Goal: Transaction & Acquisition: Obtain resource

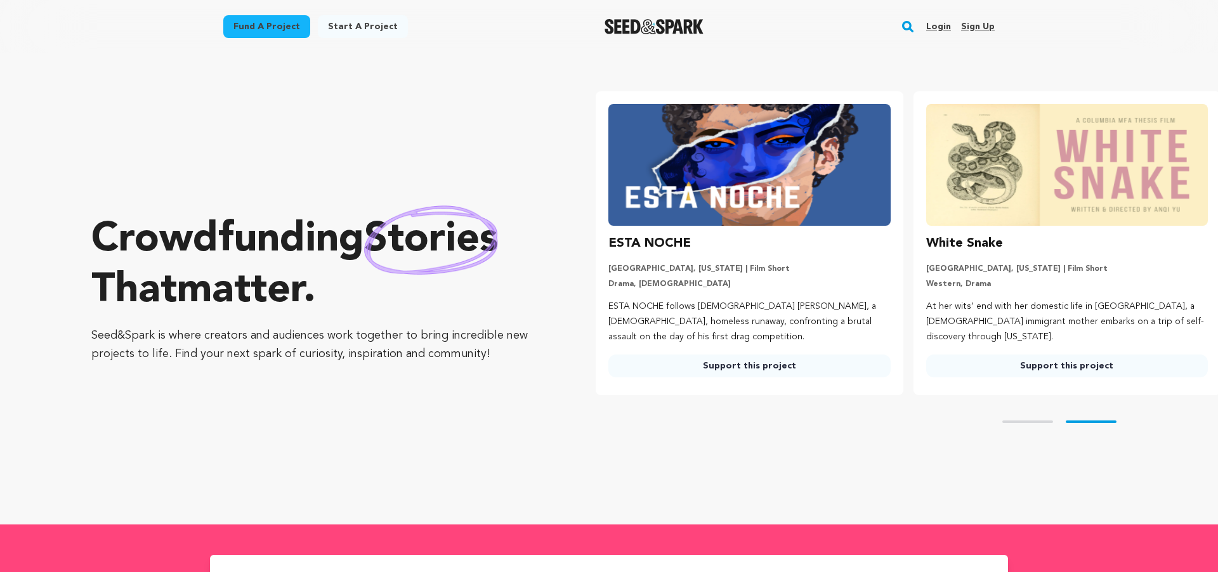
scroll to position [0, 327]
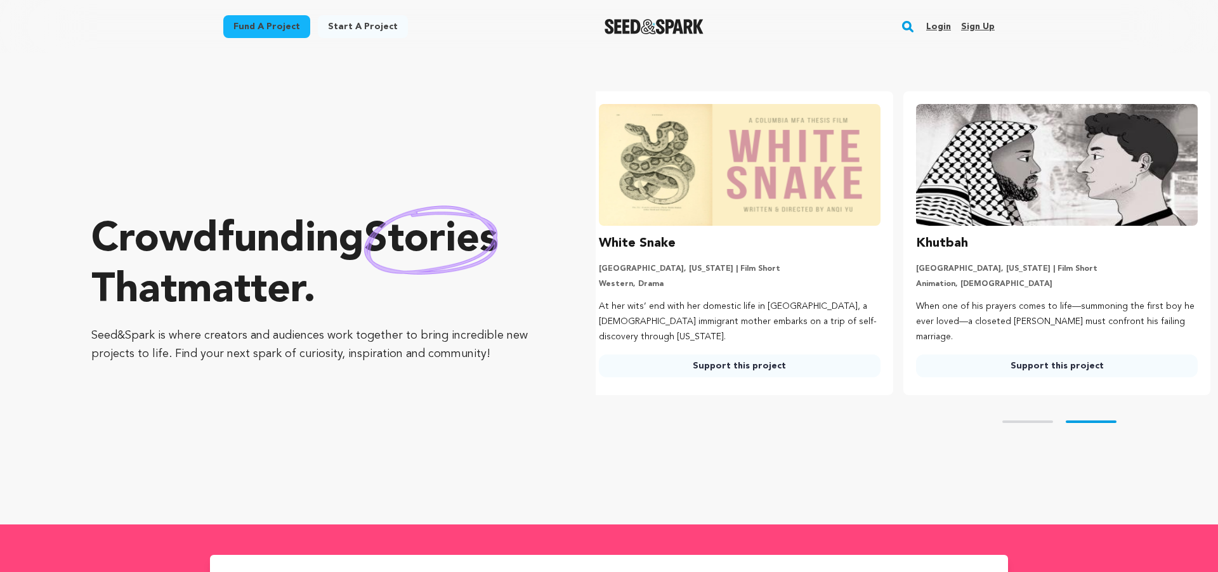
click at [256, 25] on link "Fund a project" at bounding box center [266, 26] width 87 height 23
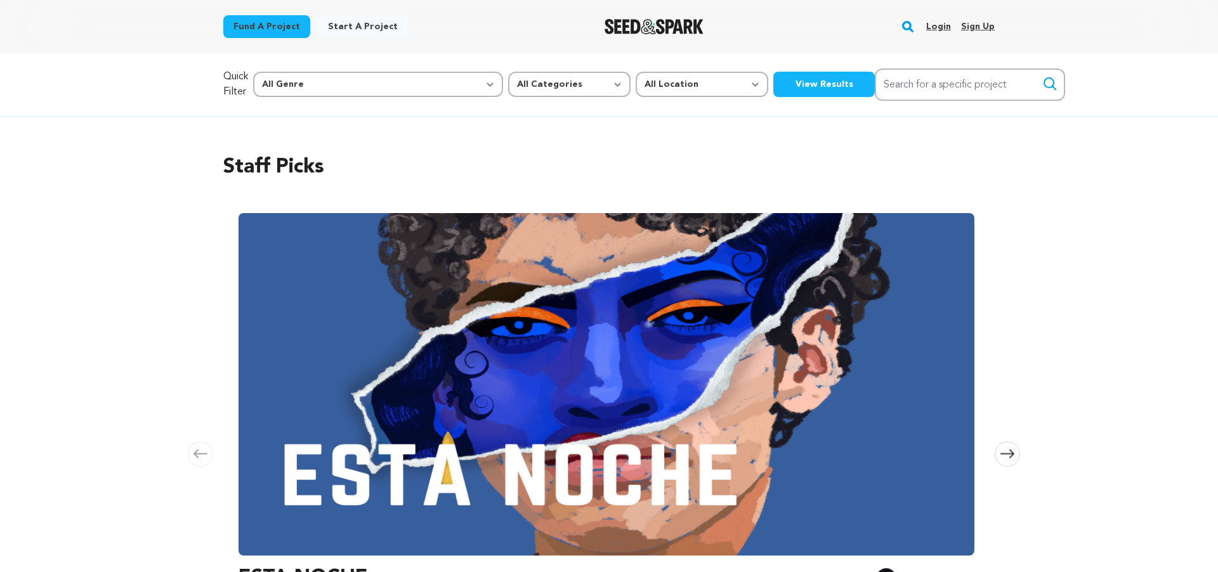
click at [773, 93] on button "View Results" at bounding box center [824, 84] width 102 height 25
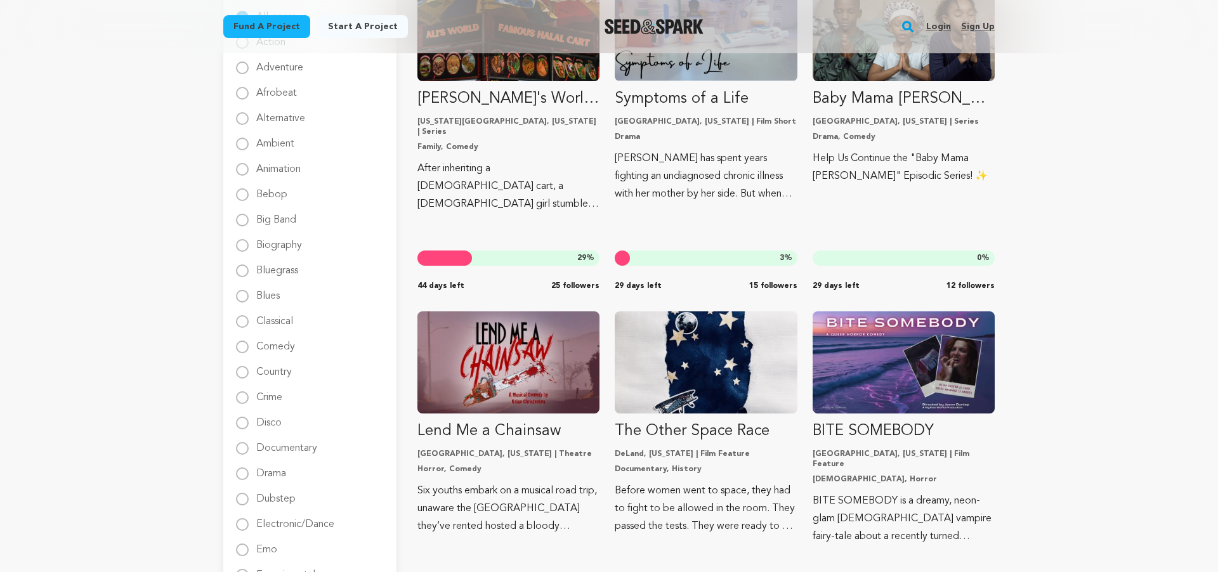
scroll to position [221, 0]
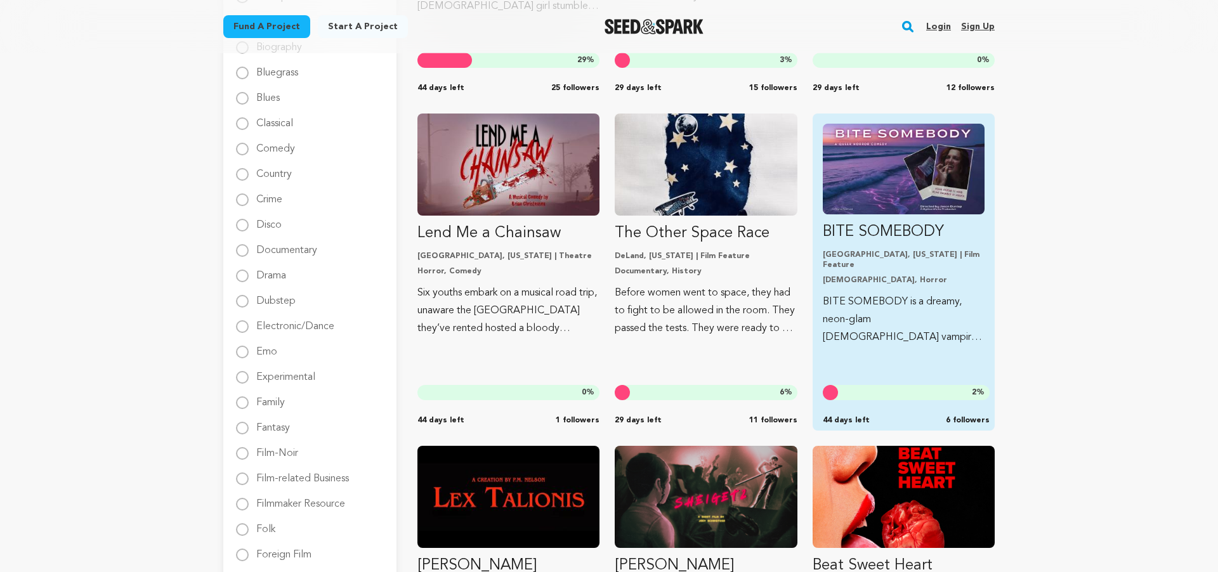
scroll to position [435, 0]
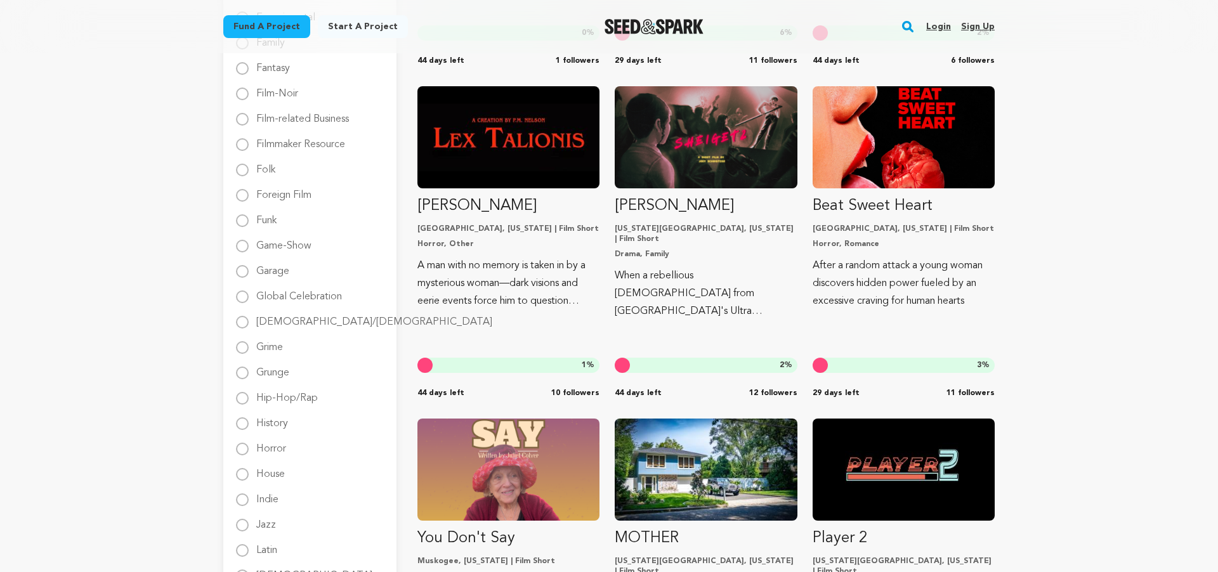
scroll to position [923, 0]
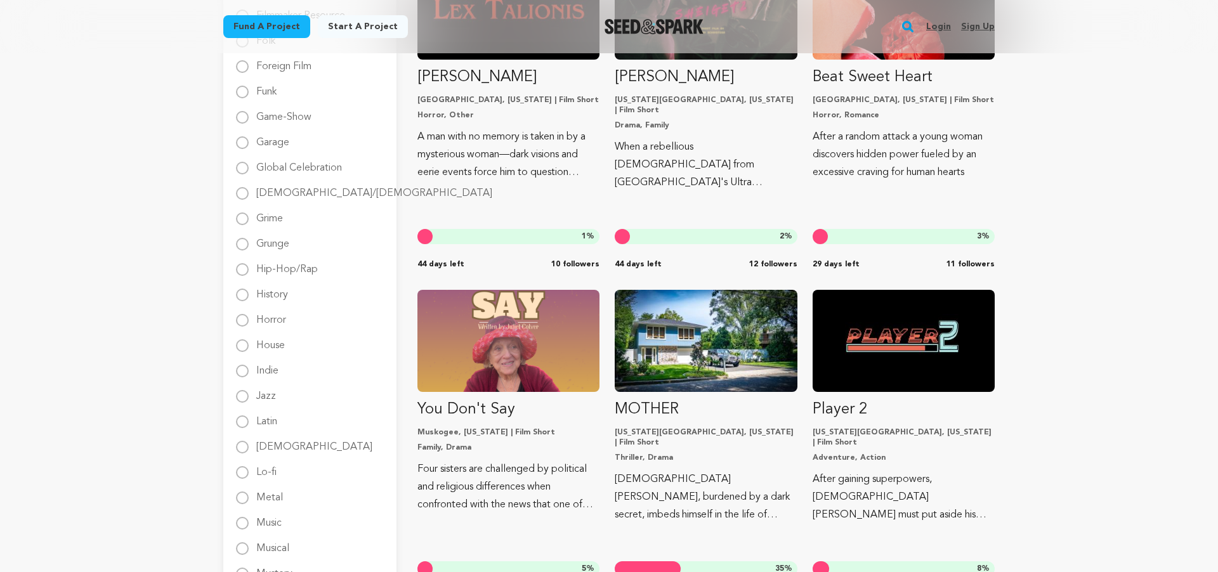
click at [1097, 199] on div "Fund a project Start a project Search Login Sign up Start a project" at bounding box center [609, 516] width 1218 height 2879
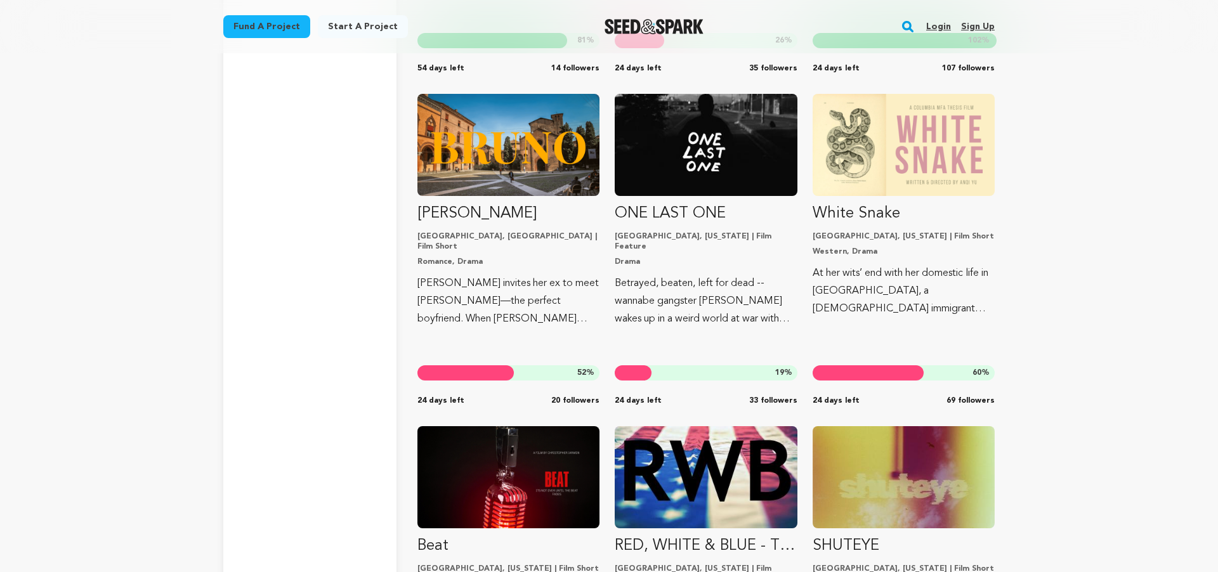
scroll to position [3230, 0]
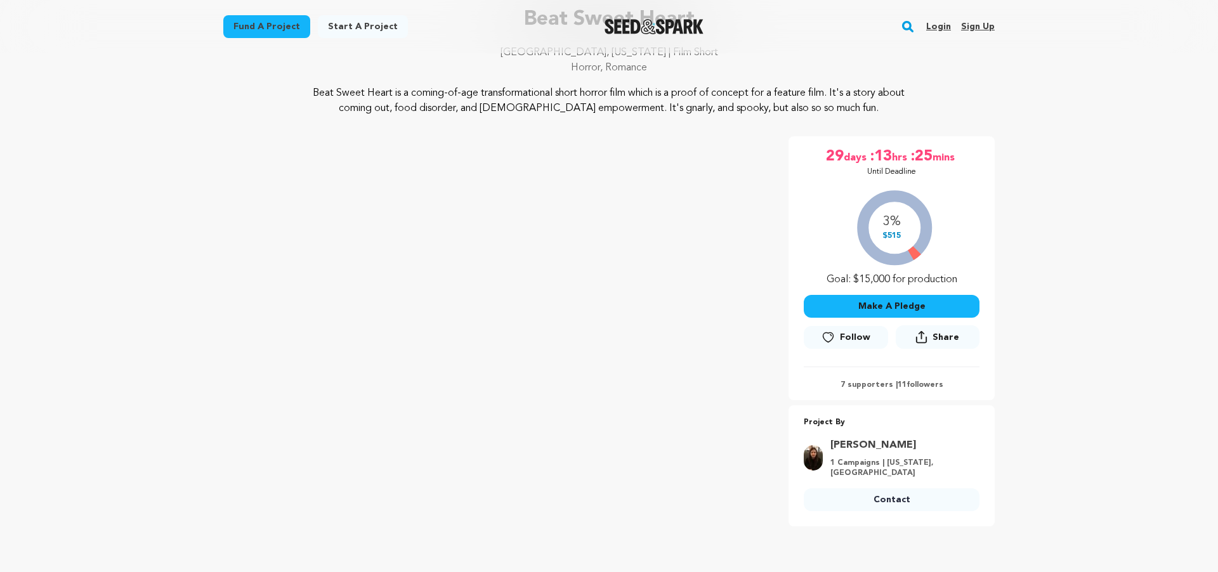
scroll to position [325, 0]
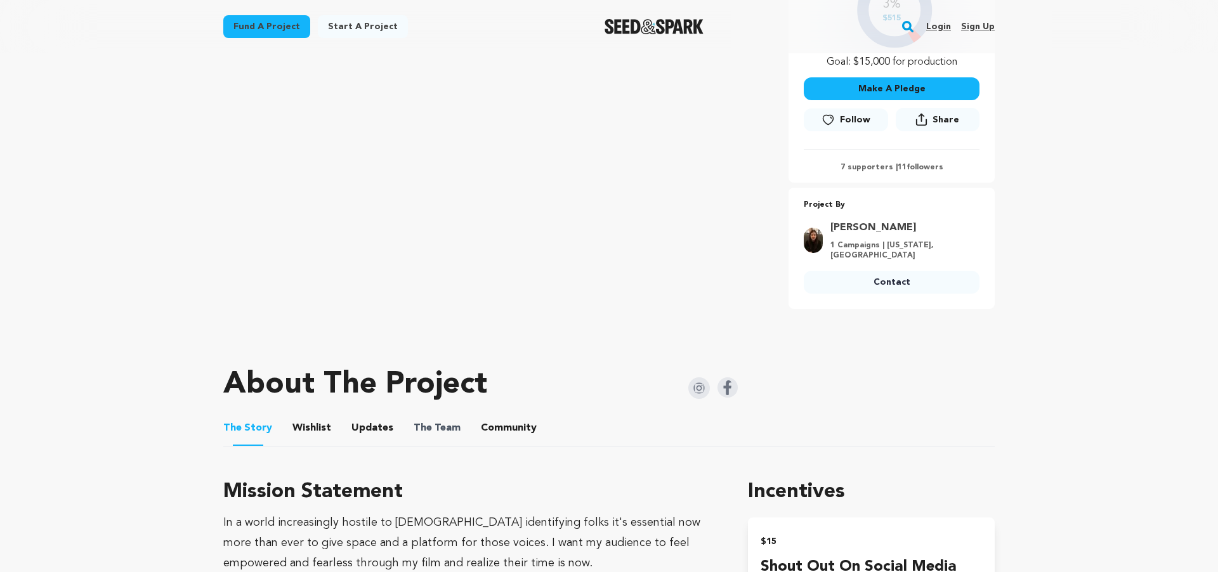
drag, startPoint x: 428, startPoint y: 428, endPoint x: 412, endPoint y: 423, distance: 16.3
click at [428, 428] on button "The Team" at bounding box center [437, 431] width 30 height 30
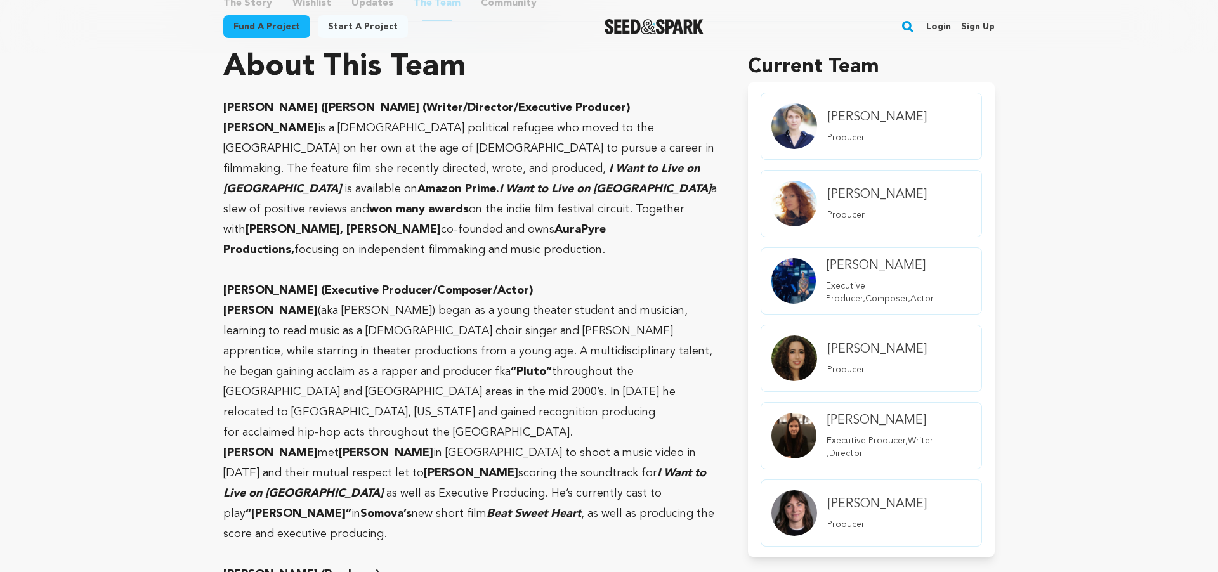
scroll to position [730, 0]
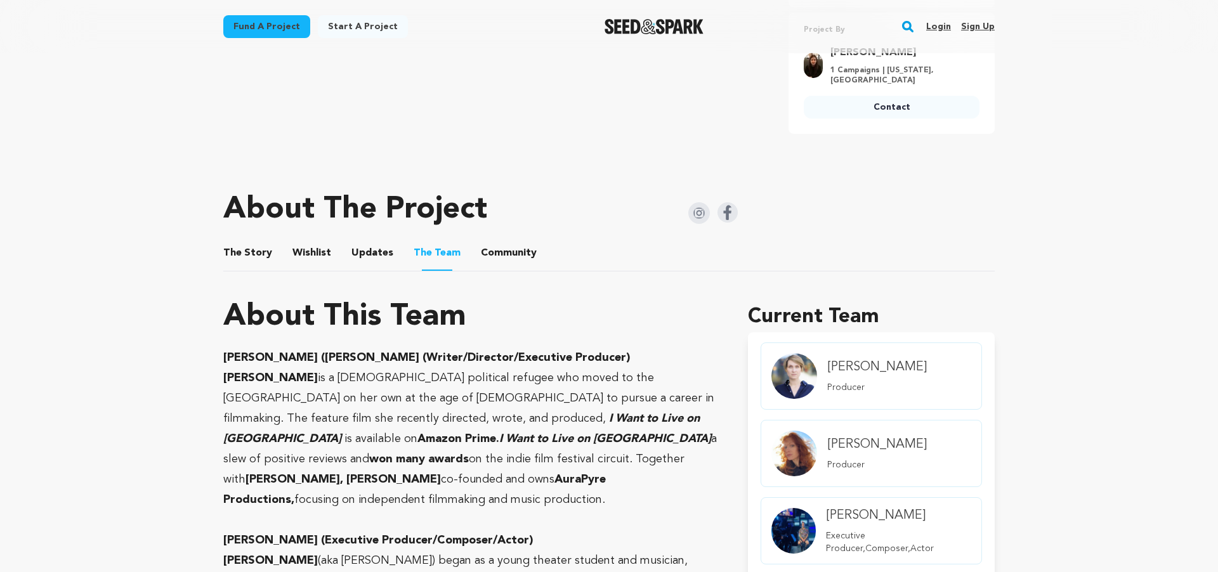
drag, startPoint x: 255, startPoint y: 249, endPoint x: 247, endPoint y: 247, distance: 7.8
click at [255, 249] on button "The Story" at bounding box center [248, 255] width 30 height 30
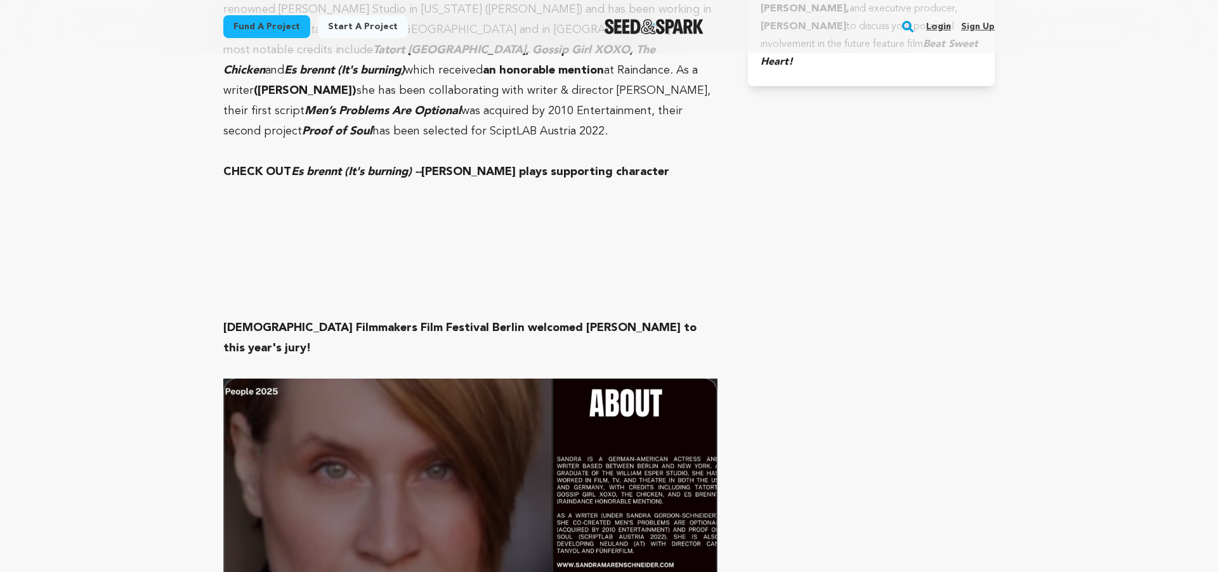
scroll to position [4386, 0]
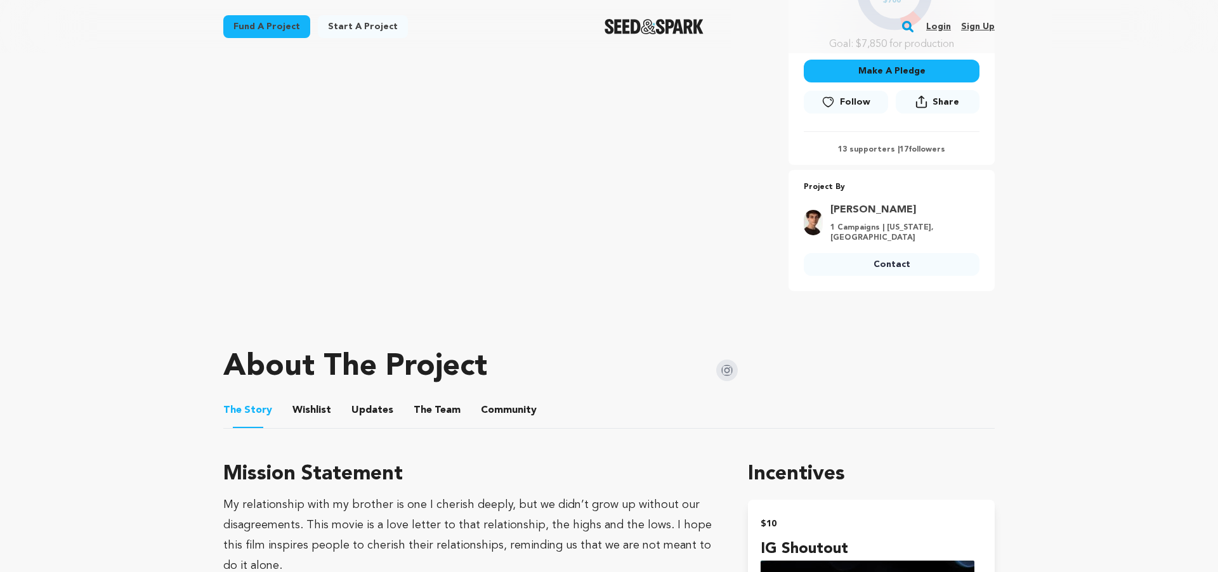
scroll to position [408, 0]
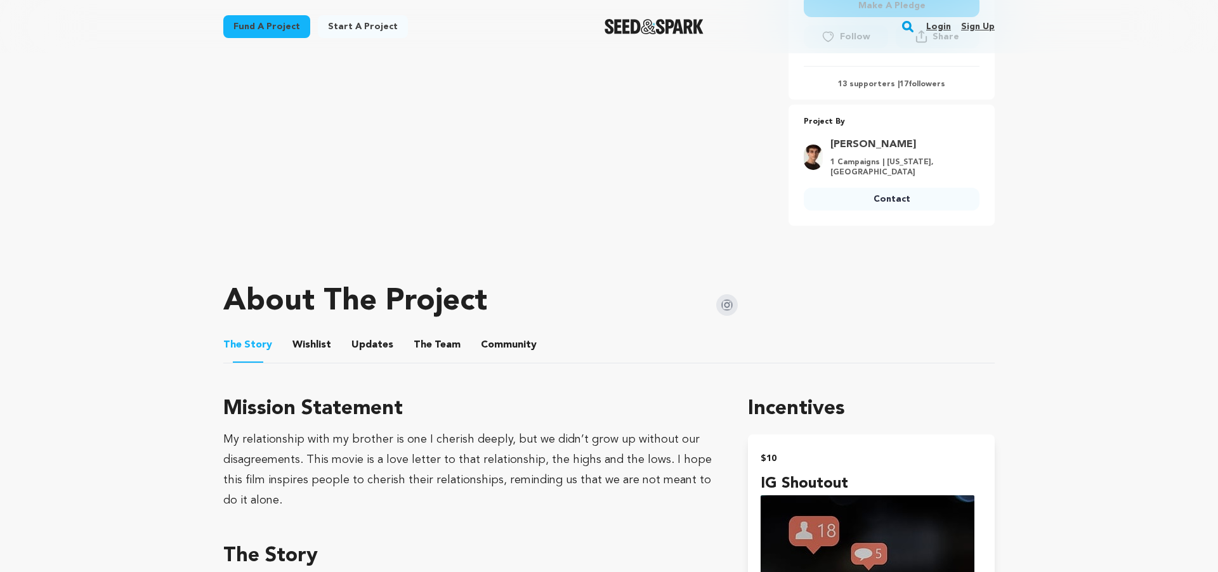
click at [434, 339] on button "The Team" at bounding box center [437, 347] width 30 height 30
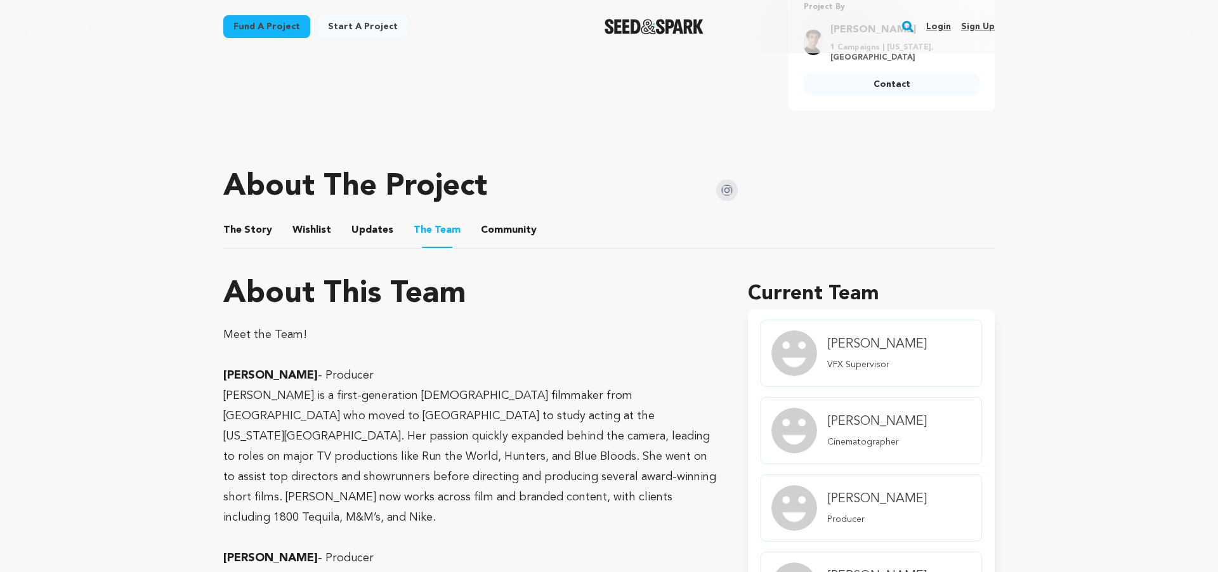
scroll to position [371, 0]
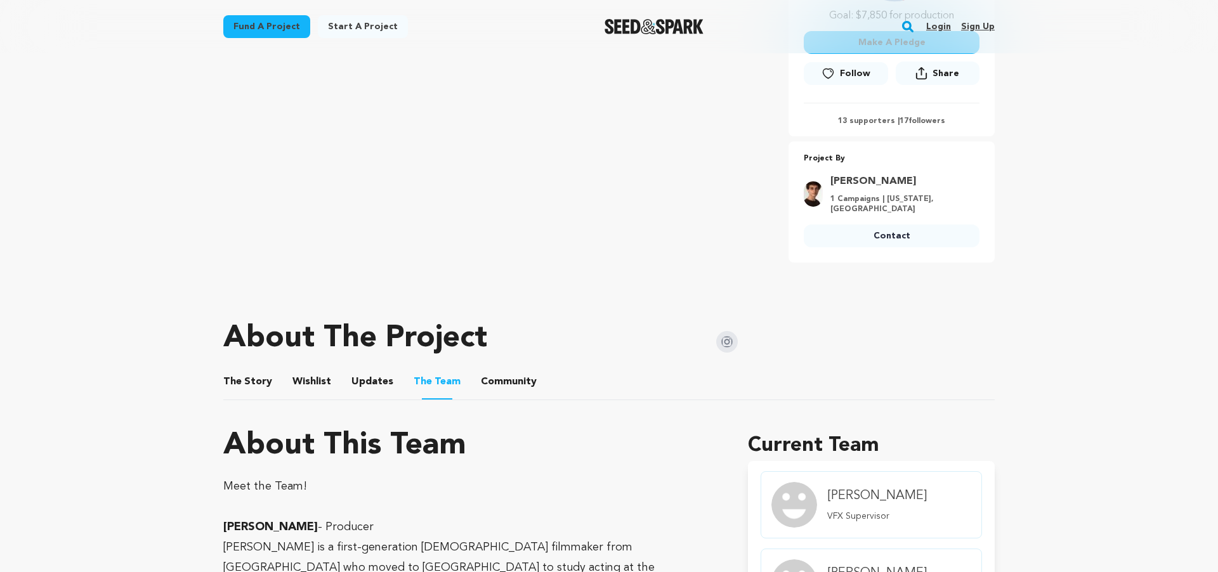
click at [256, 377] on button "The Story" at bounding box center [248, 384] width 30 height 30
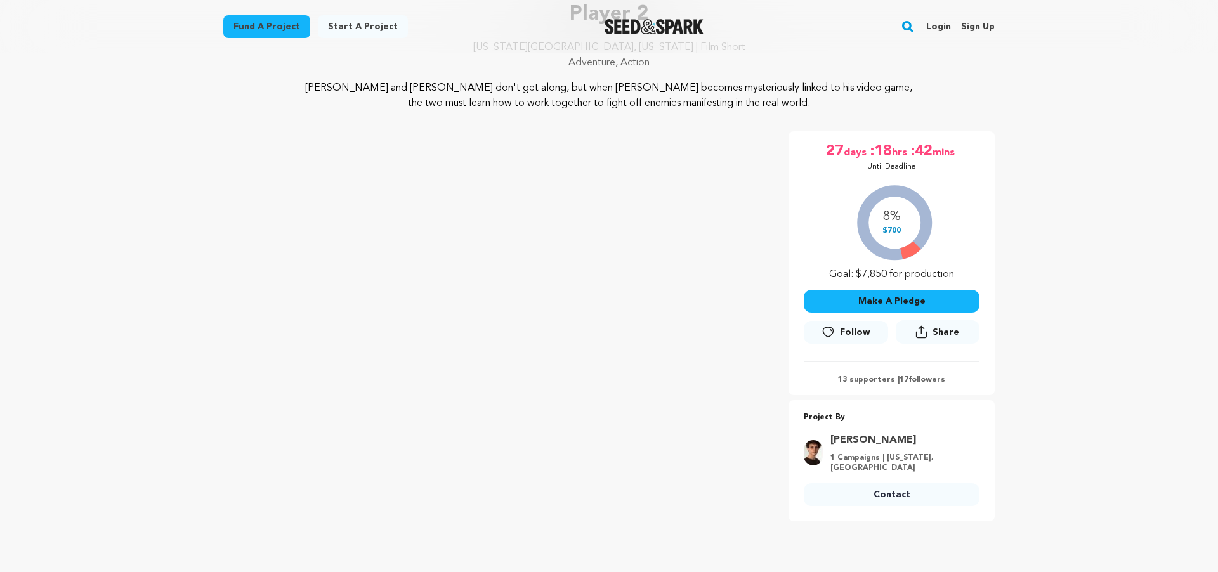
scroll to position [110, 0]
